Goal: Task Accomplishment & Management: Use online tool/utility

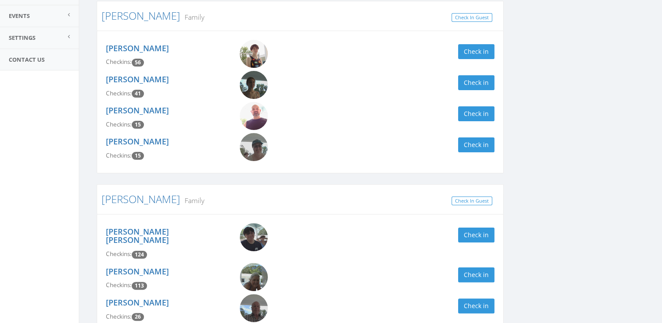
scroll to position [163, 0]
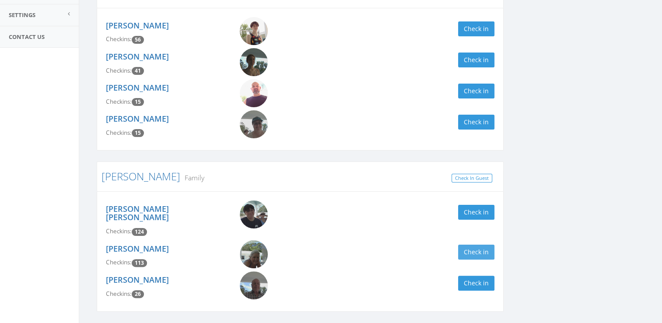
type input "wing"
click at [486, 249] on button "Check in" at bounding box center [476, 252] width 36 height 15
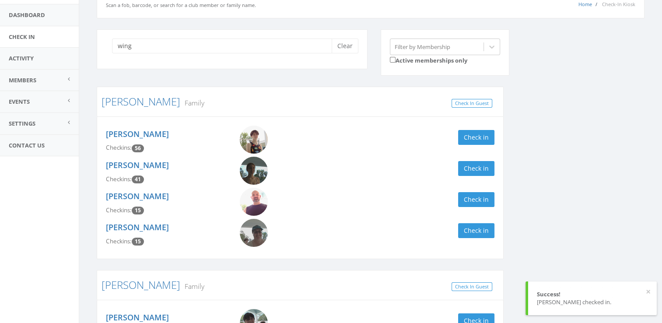
scroll to position [48, 0]
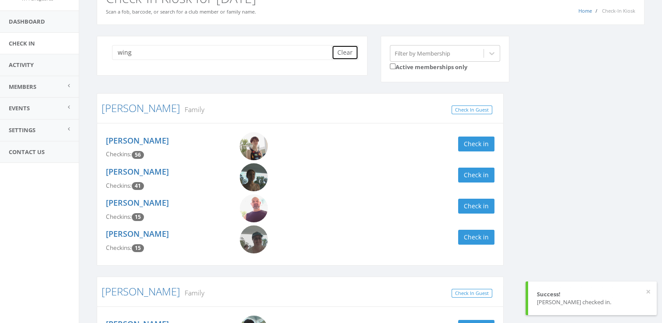
click at [349, 53] on button "Clear" at bounding box center [345, 52] width 27 height 15
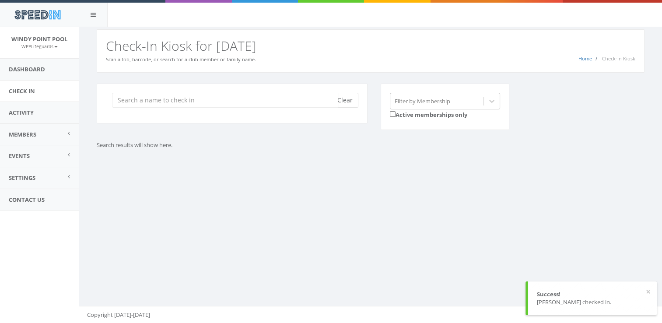
scroll to position [0, 0]
click at [215, 102] on input "search" at bounding box center [225, 100] width 226 height 15
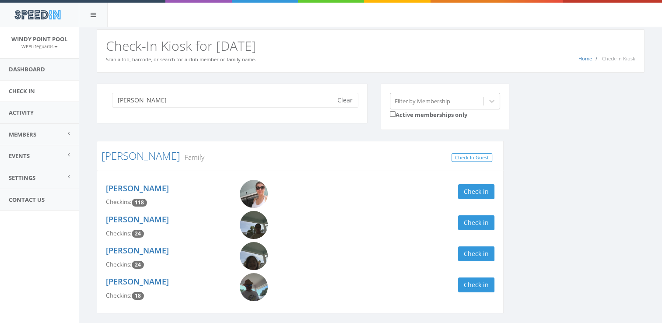
type input "[PERSON_NAME]"
click at [480, 244] on div "[PERSON_NAME] Checkins: 24 Check in" at bounding box center [300, 257] width 402 height 31
click at [478, 249] on button "Check in" at bounding box center [476, 253] width 36 height 15
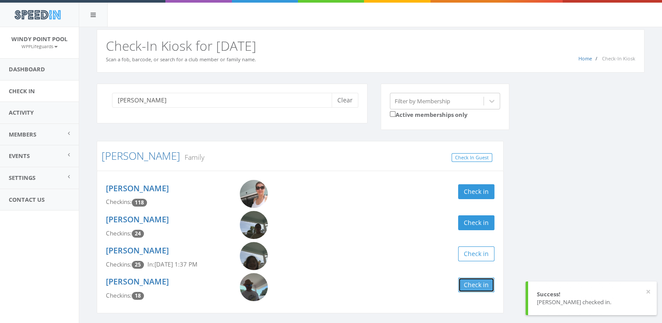
click at [472, 285] on button "Check in" at bounding box center [476, 284] width 36 height 15
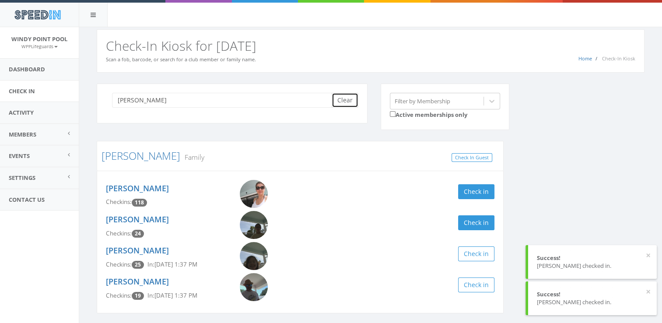
click at [353, 105] on button "Clear" at bounding box center [345, 100] width 27 height 15
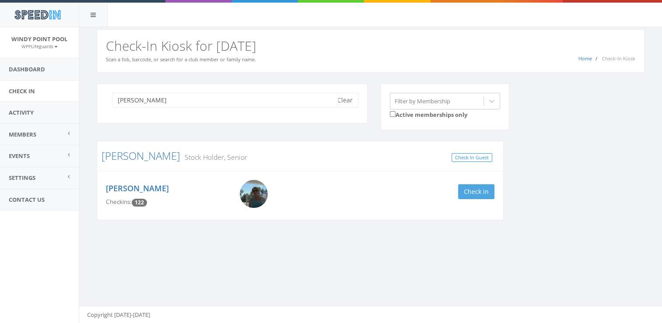
type input "[PERSON_NAME]"
click at [476, 189] on button "Check in" at bounding box center [476, 191] width 36 height 15
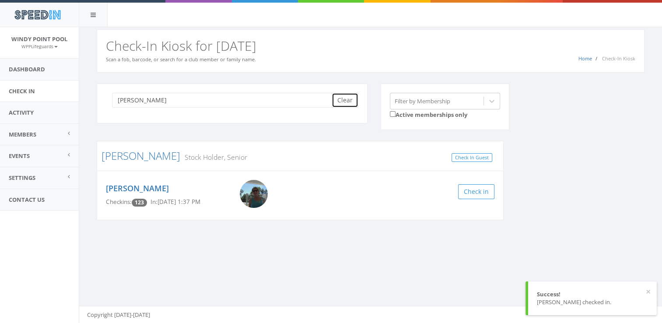
click at [344, 98] on button "Clear" at bounding box center [345, 100] width 27 height 15
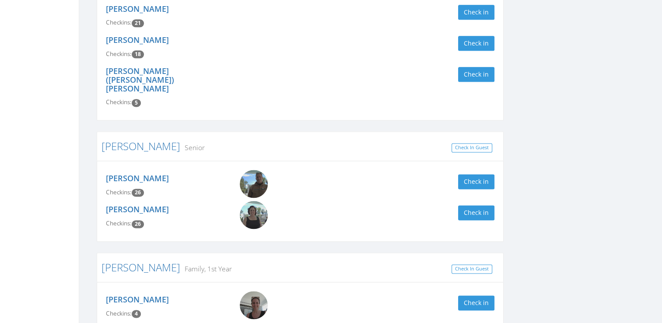
scroll to position [1161, 0]
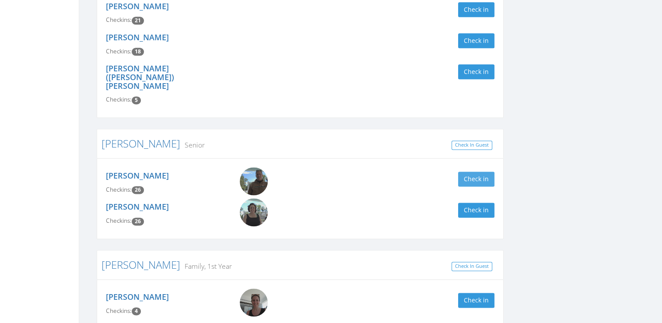
type input "[PERSON_NAME]"
click at [466, 172] on button "Check in" at bounding box center [476, 179] width 36 height 15
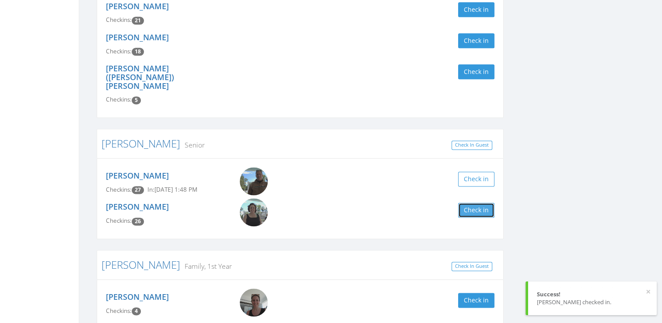
click at [468, 203] on button "Check in" at bounding box center [476, 210] width 36 height 15
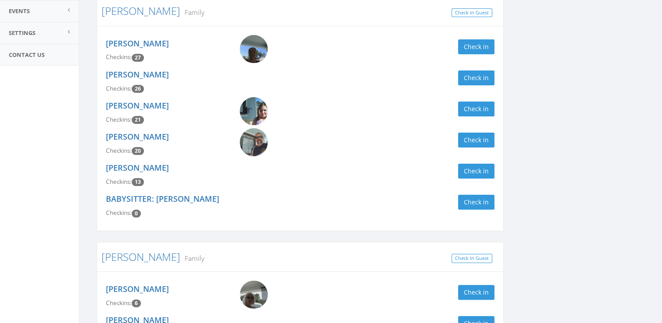
scroll to position [0, 0]
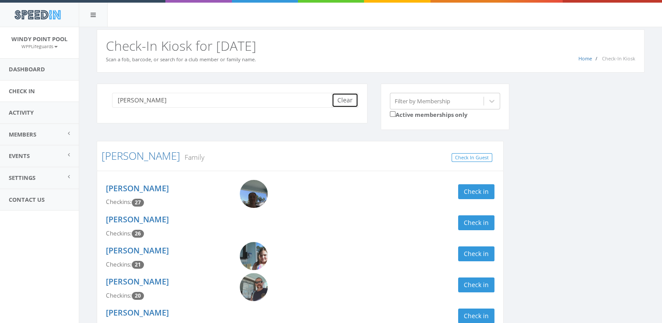
click at [352, 102] on button "Clear" at bounding box center [345, 100] width 27 height 15
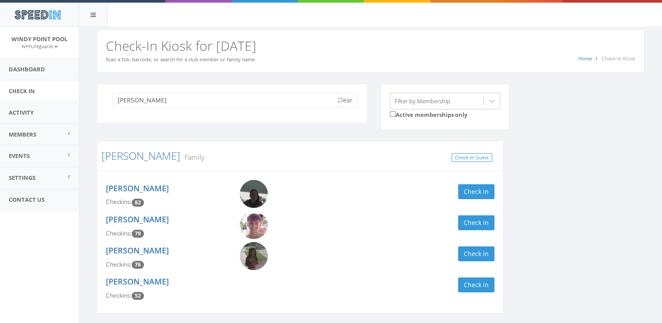
type input "[PERSON_NAME]"
click at [464, 199] on div "[PERSON_NAME] Checkins: 82 Check in" at bounding box center [300, 195] width 402 height 31
click at [463, 257] on button "Check in" at bounding box center [476, 253] width 36 height 15
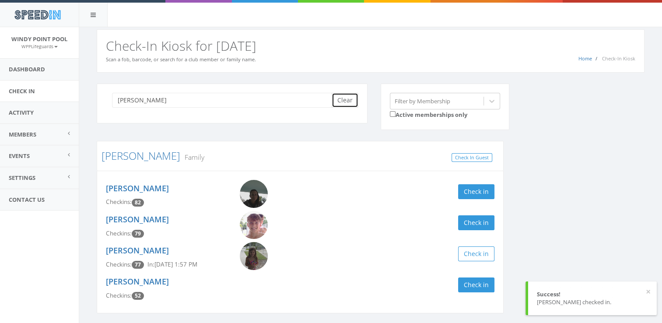
click at [345, 100] on button "Clear" at bounding box center [345, 100] width 27 height 15
